Goal: Information Seeking & Learning: Learn about a topic

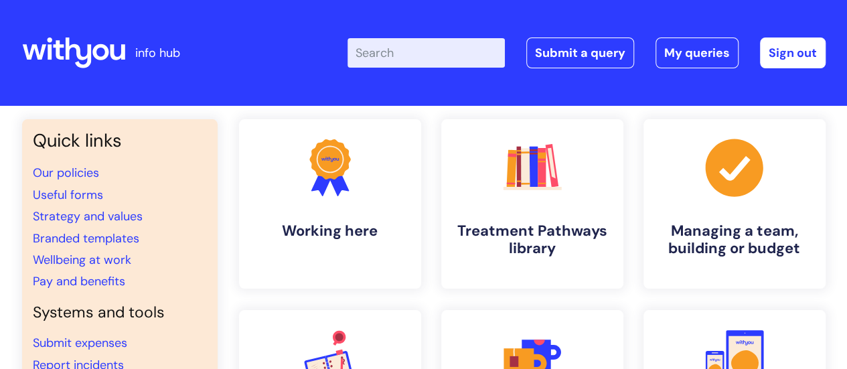
click at [430, 58] on input "Enter your search term here..." at bounding box center [425, 52] width 157 height 29
click at [95, 281] on link "Pay and benefits" at bounding box center [79, 281] width 92 height 16
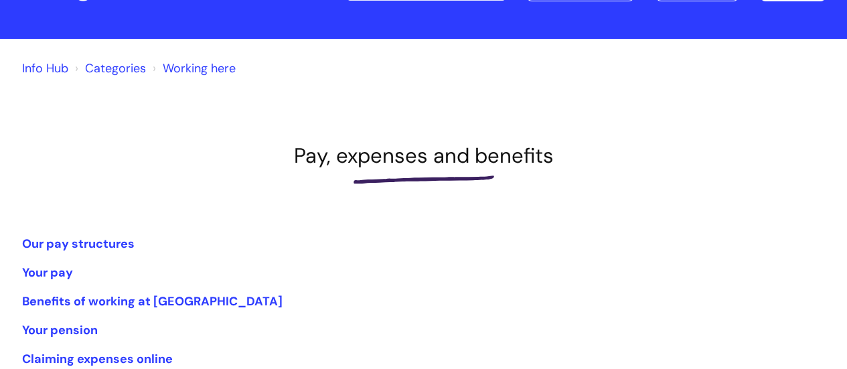
scroll to position [134, 0]
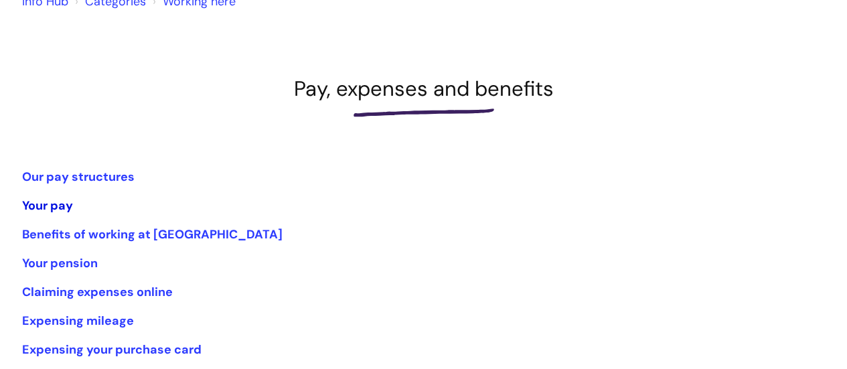
click at [37, 206] on link "Your pay" at bounding box center [47, 205] width 51 height 16
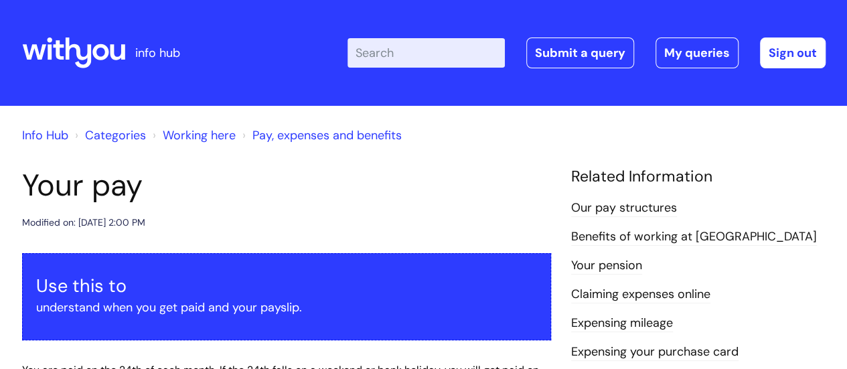
click at [319, 143] on link "Pay, expenses and benefits" at bounding box center [326, 135] width 149 height 16
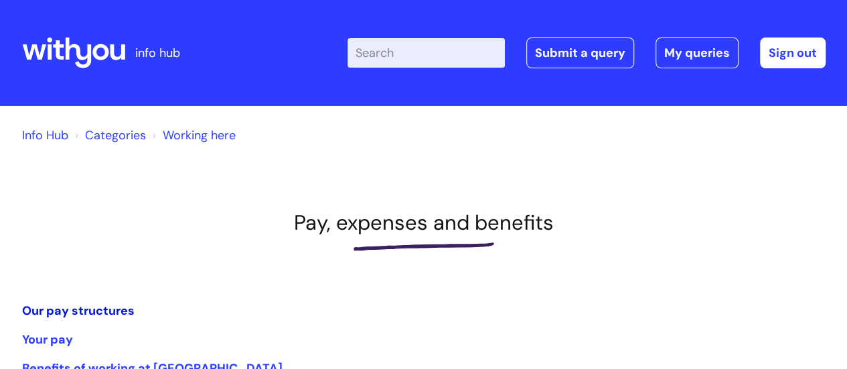
click at [74, 306] on link "Our pay structures" at bounding box center [78, 311] width 112 height 16
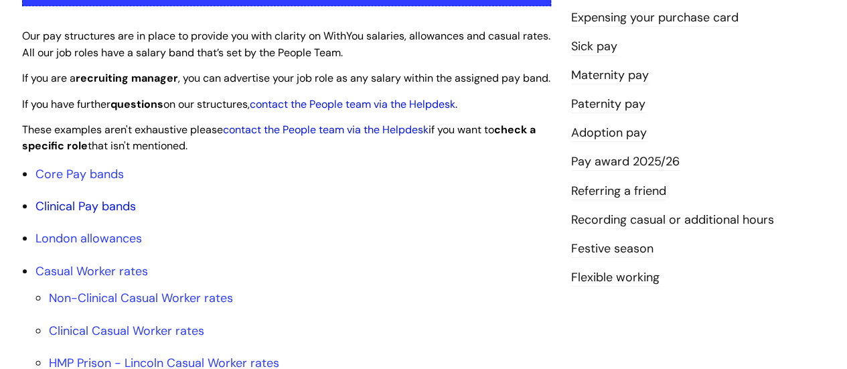
scroll to position [335, 0]
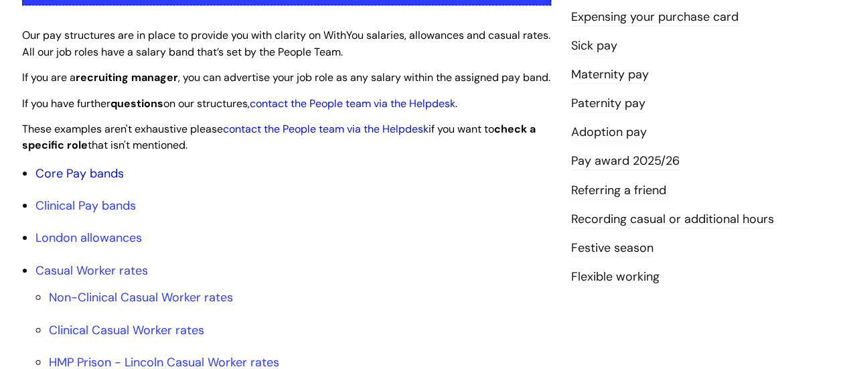
click at [108, 181] on link "Core Pay bands" at bounding box center [79, 173] width 88 height 16
click at [112, 181] on link "Core Pay bands" at bounding box center [79, 173] width 88 height 16
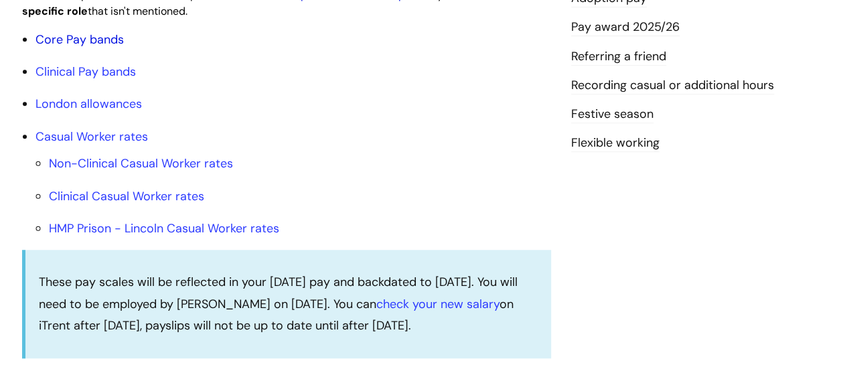
click at [56, 48] on link "Core Pay bands" at bounding box center [79, 39] width 88 height 16
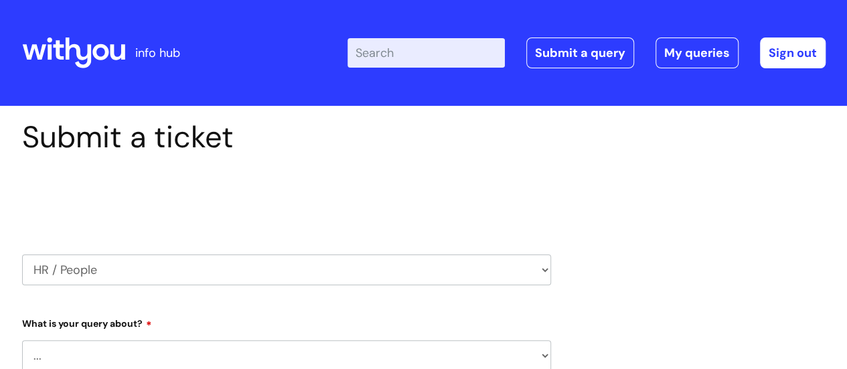
click at [104, 58] on icon at bounding box center [100, 52] width 16 height 16
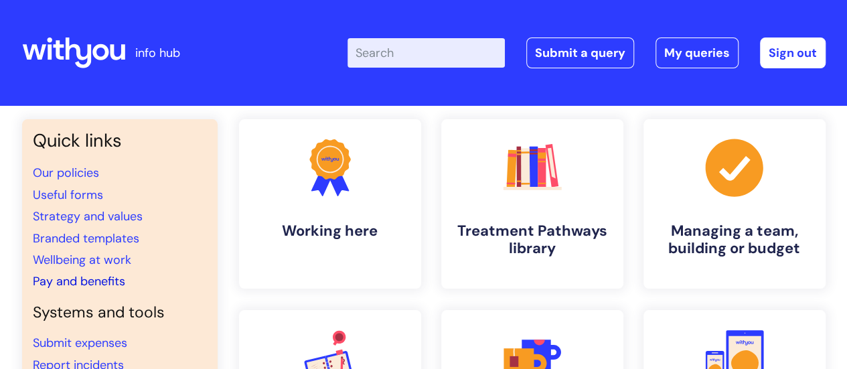
click at [88, 282] on link "Pay and benefits" at bounding box center [79, 281] width 92 height 16
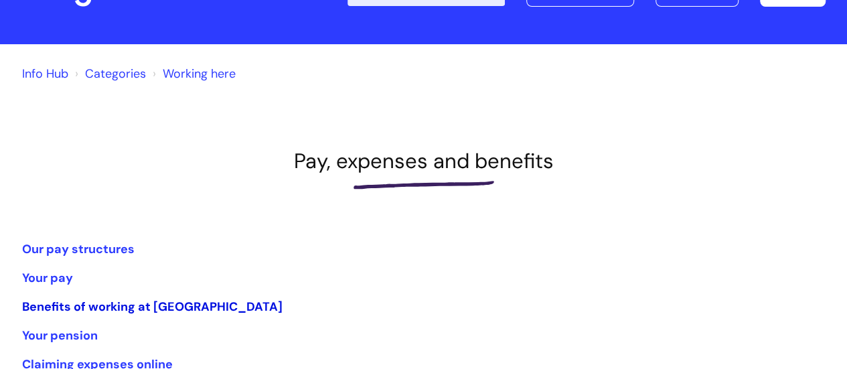
scroll to position [134, 0]
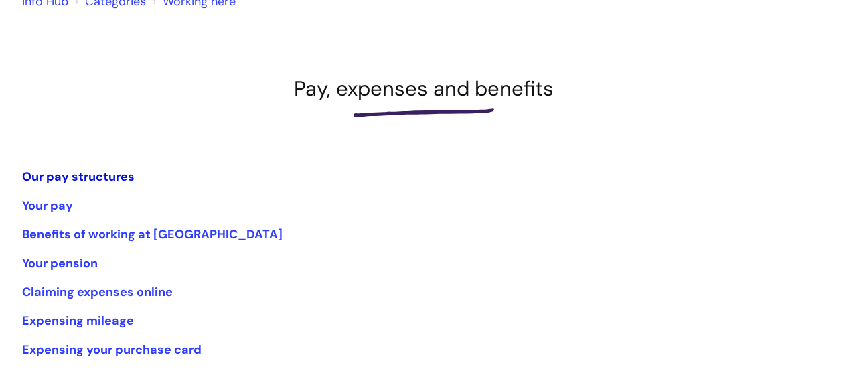
click at [98, 175] on link "Our pay structures" at bounding box center [78, 177] width 112 height 16
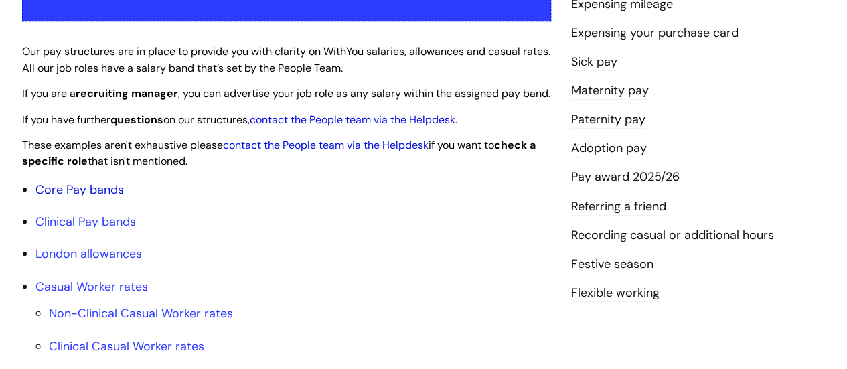
scroll to position [335, 0]
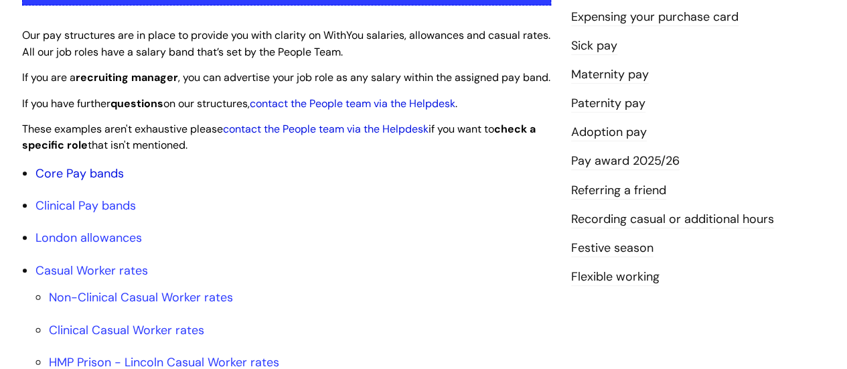
click at [107, 181] on link "Core Pay bands" at bounding box center [79, 173] width 88 height 16
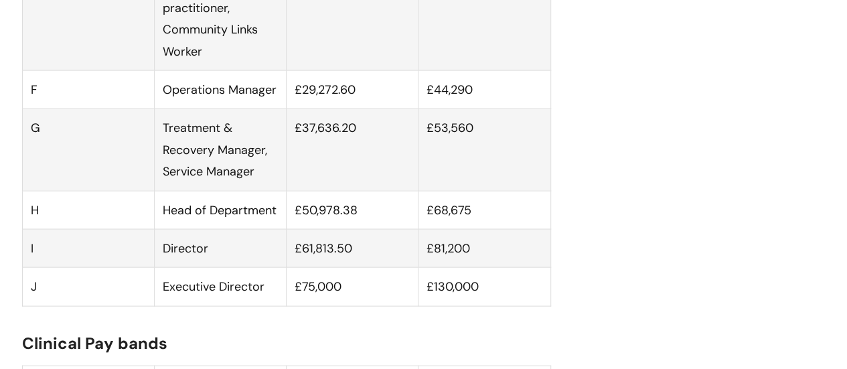
scroll to position [1272, 0]
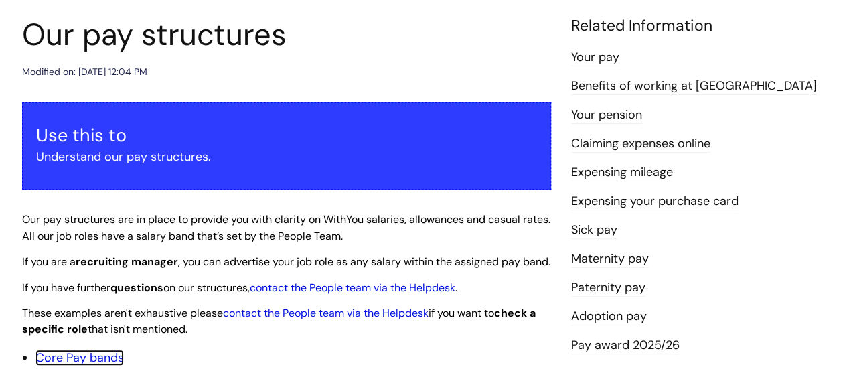
scroll to position [67, 0]
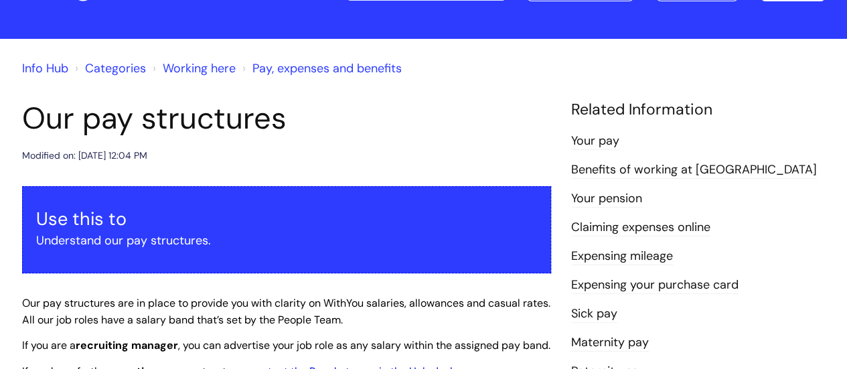
drag, startPoint x: 302, startPoint y: 64, endPoint x: 305, endPoint y: 71, distance: 8.1
click at [302, 64] on link "Pay, expenses and benefits" at bounding box center [326, 68] width 149 height 16
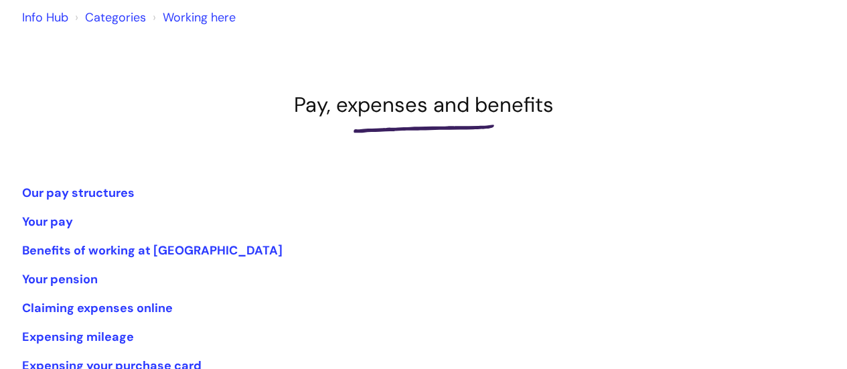
scroll to position [134, 0]
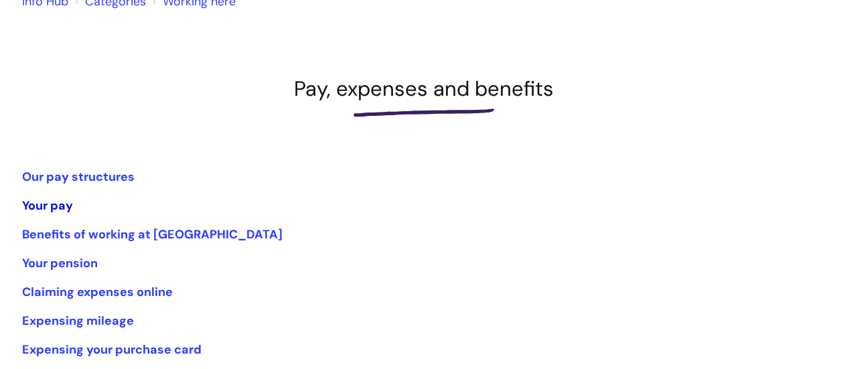
click at [68, 204] on link "Your pay" at bounding box center [47, 205] width 51 height 16
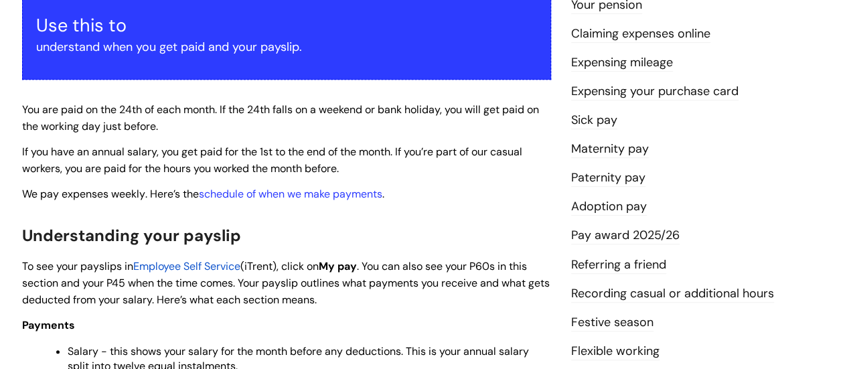
scroll to position [134, 0]
